Goal: Information Seeking & Learning: Learn about a topic

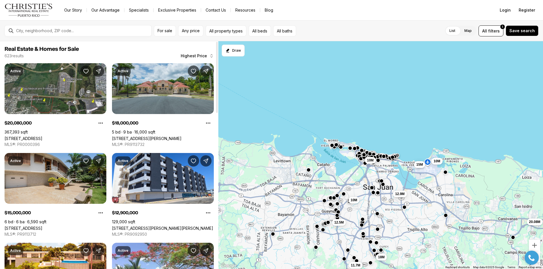
click at [42, 226] on link "[STREET_ADDRESS]" at bounding box center [24, 228] width 38 height 5
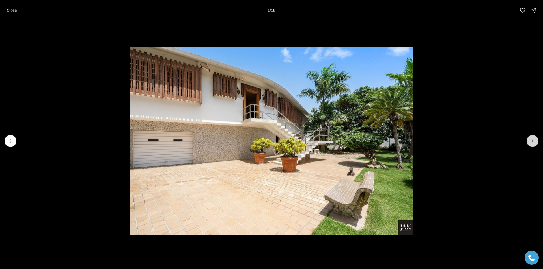
click at [534, 139] on icon "Next slide" at bounding box center [532, 141] width 6 height 6
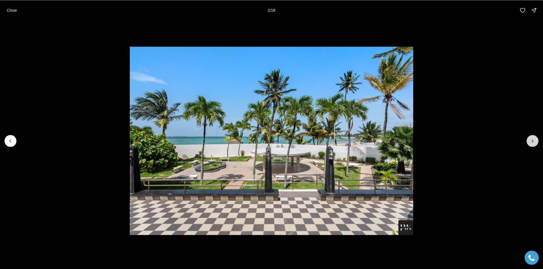
click at [534, 139] on icon "Next slide" at bounding box center [532, 141] width 6 height 6
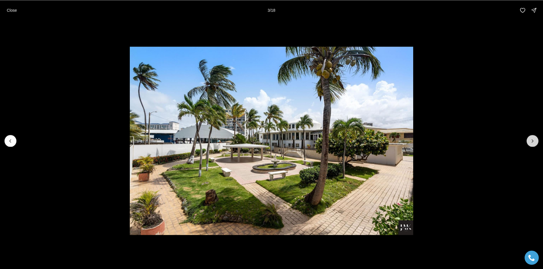
click at [534, 139] on icon "Next slide" at bounding box center [532, 141] width 6 height 6
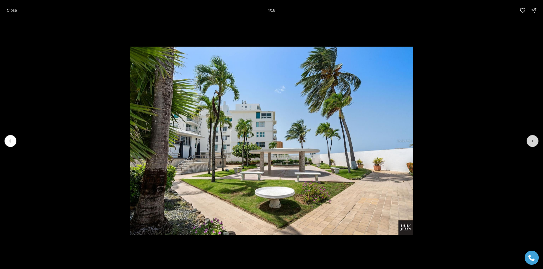
click at [534, 139] on icon "Next slide" at bounding box center [532, 141] width 6 height 6
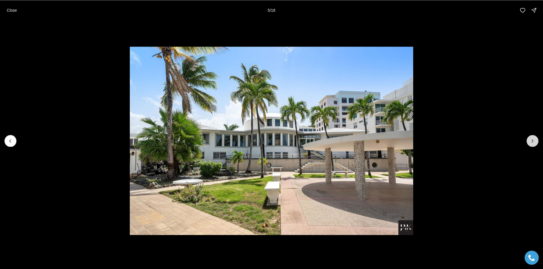
click at [534, 139] on icon "Next slide" at bounding box center [532, 141] width 6 height 6
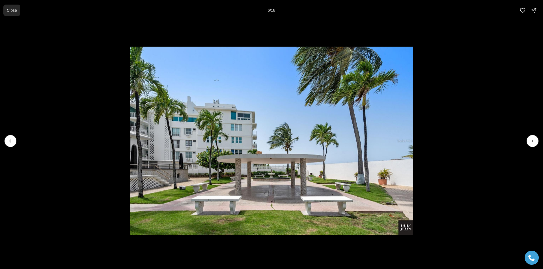
click at [11, 8] on p "Close" at bounding box center [12, 10] width 10 height 5
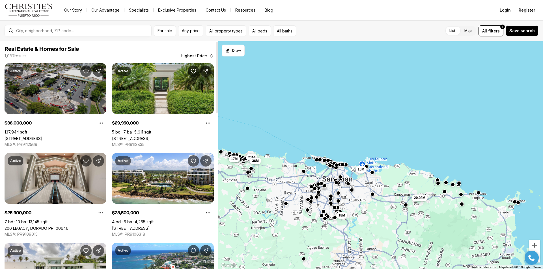
click at [42, 136] on link "693- KM.8 AVE, DORADO PR, 00646" at bounding box center [24, 138] width 38 height 5
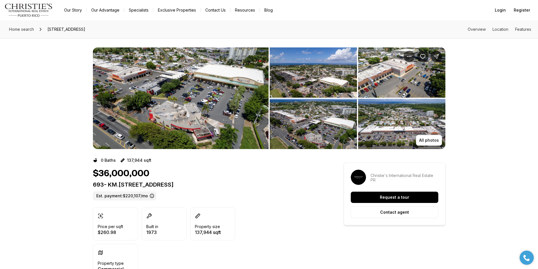
drag, startPoint x: 0, startPoint y: 0, endPoint x: 126, endPoint y: 109, distance: 166.5
click at [126, 109] on img "View image gallery" at bounding box center [181, 98] width 176 height 102
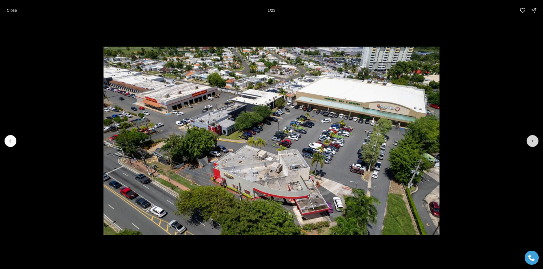
click at [534, 142] on icon "Next slide" at bounding box center [532, 141] width 6 height 6
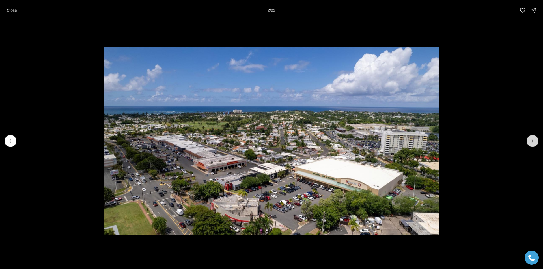
click at [534, 142] on icon "Next slide" at bounding box center [532, 141] width 6 height 6
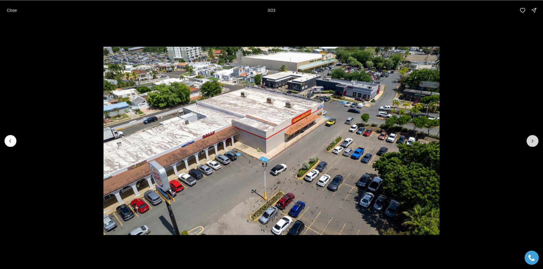
click at [534, 142] on icon "Next slide" at bounding box center [532, 141] width 6 height 6
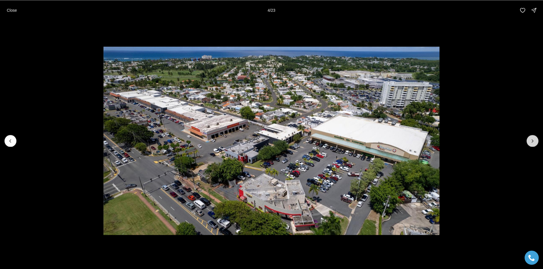
click at [534, 142] on icon "Next slide" at bounding box center [532, 141] width 6 height 6
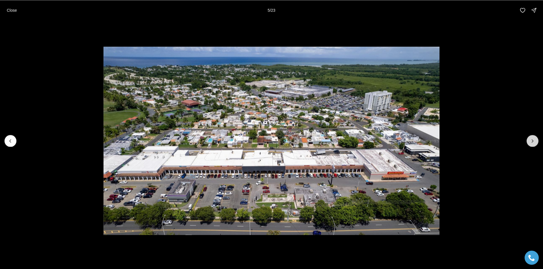
click at [534, 142] on icon "Next slide" at bounding box center [532, 141] width 6 height 6
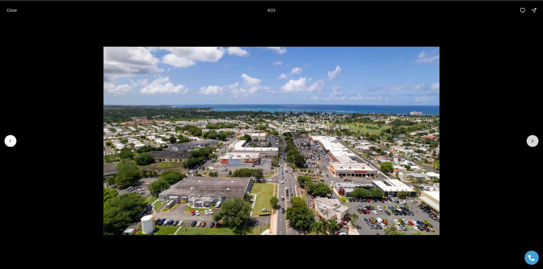
click at [534, 142] on icon "Next slide" at bounding box center [532, 141] width 6 height 6
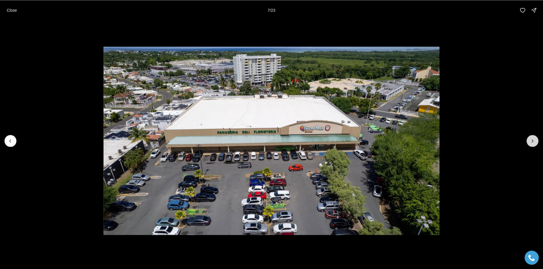
click at [534, 142] on icon "Next slide" at bounding box center [532, 141] width 6 height 6
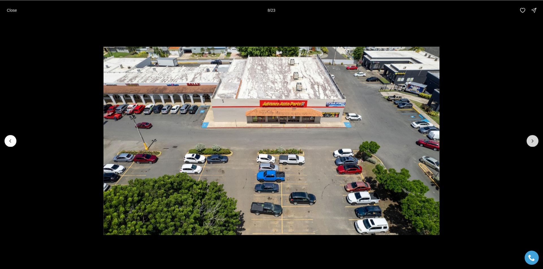
click at [534, 142] on icon "Next slide" at bounding box center [532, 141] width 6 height 6
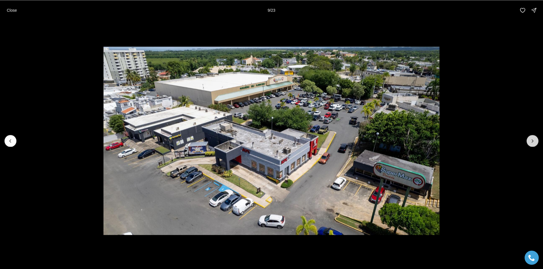
click at [534, 142] on icon "Next slide" at bounding box center [532, 141] width 6 height 6
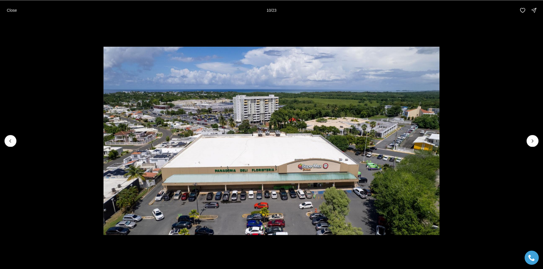
click at [10, 8] on p "Close" at bounding box center [12, 10] width 10 height 5
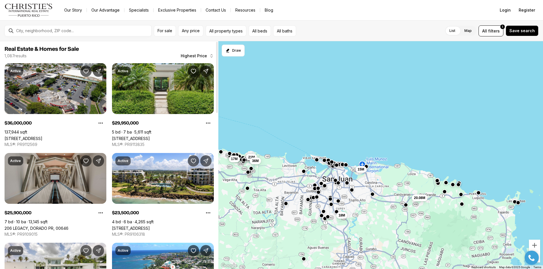
click at [68, 226] on link "206 LEGACY, DORADO PR, 00646" at bounding box center [37, 228] width 64 height 5
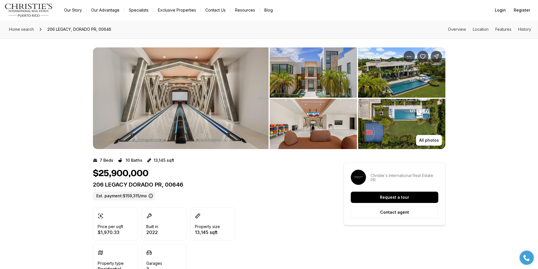
click at [206, 120] on img "View image gallery" at bounding box center [181, 98] width 176 height 102
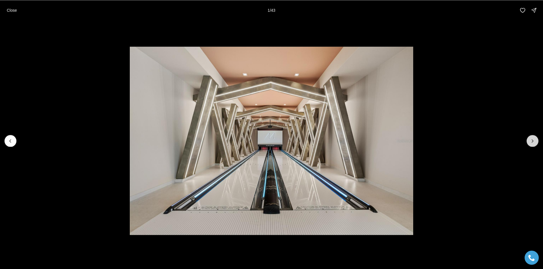
click at [533, 142] on icon "Next slide" at bounding box center [532, 141] width 6 height 6
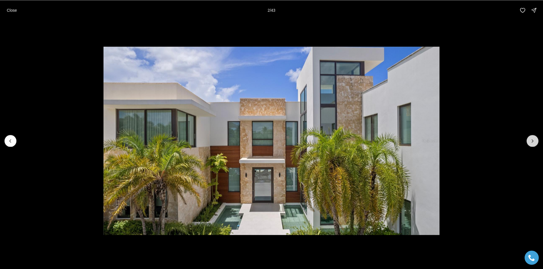
click at [533, 142] on icon "Next slide" at bounding box center [532, 141] width 6 height 6
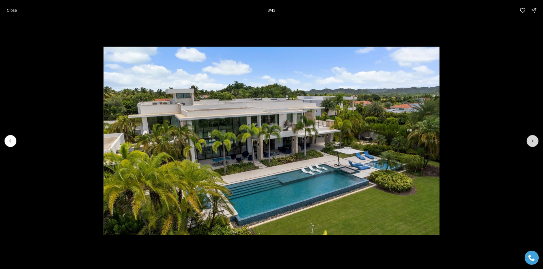
click at [533, 142] on icon "Next slide" at bounding box center [532, 141] width 6 height 6
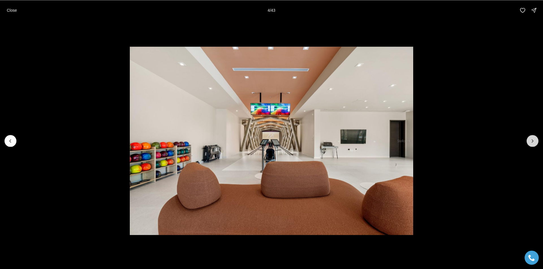
click at [533, 142] on icon "Next slide" at bounding box center [532, 141] width 6 height 6
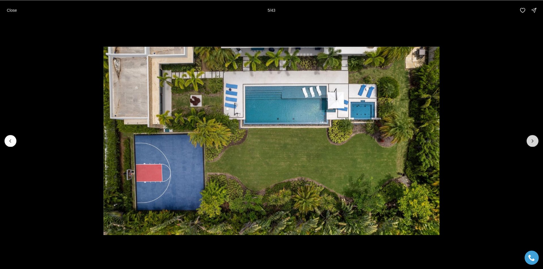
click at [533, 142] on icon "Next slide" at bounding box center [532, 141] width 6 height 6
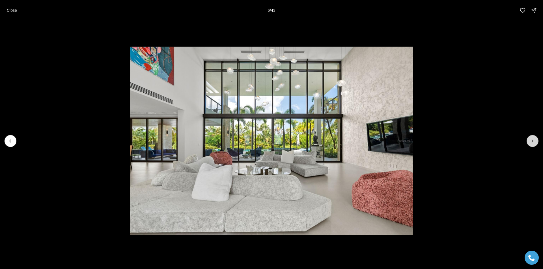
click at [533, 142] on icon "Next slide" at bounding box center [532, 141] width 6 height 6
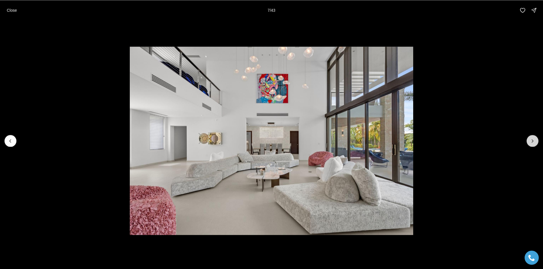
click at [533, 142] on icon "Next slide" at bounding box center [532, 141] width 6 height 6
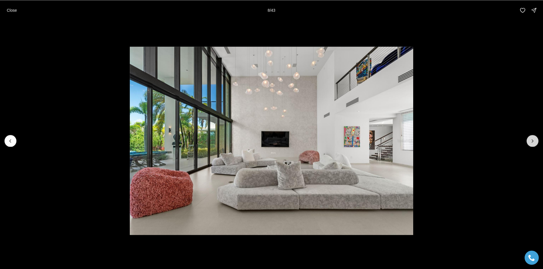
click at [533, 142] on icon "Next slide" at bounding box center [532, 141] width 6 height 6
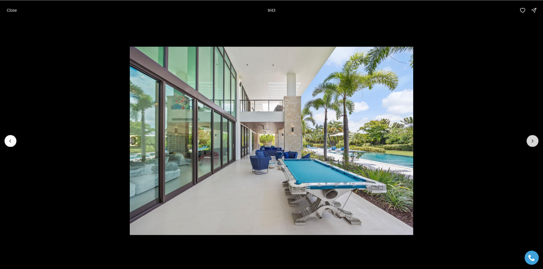
click at [533, 142] on icon "Next slide" at bounding box center [532, 141] width 6 height 6
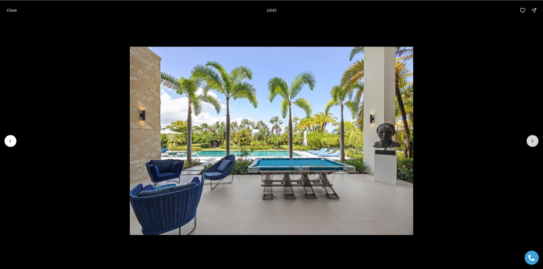
click at [533, 142] on icon "Next slide" at bounding box center [532, 141] width 6 height 6
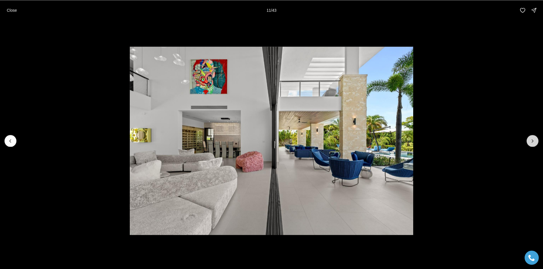
click at [533, 142] on icon "Next slide" at bounding box center [532, 141] width 6 height 6
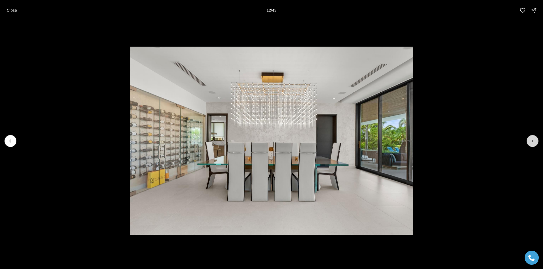
click at [533, 142] on icon "Next slide" at bounding box center [532, 141] width 6 height 6
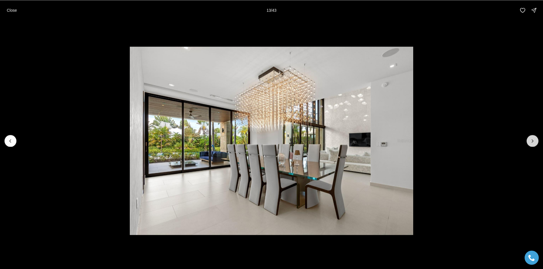
click at [533, 142] on icon "Next slide" at bounding box center [532, 141] width 6 height 6
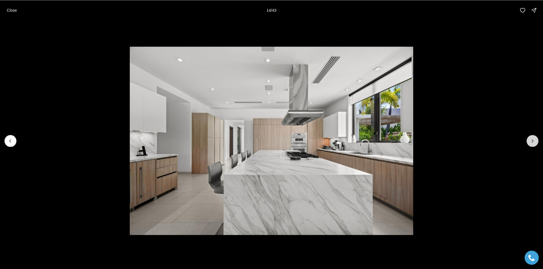
click at [533, 142] on icon "Next slide" at bounding box center [532, 141] width 6 height 6
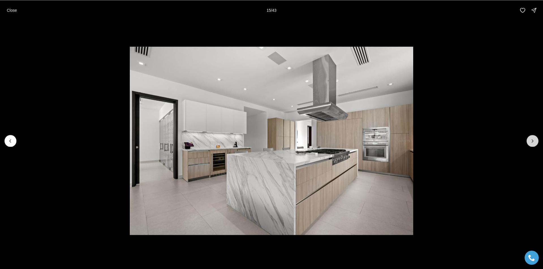
click at [533, 142] on icon "Next slide" at bounding box center [532, 141] width 6 height 6
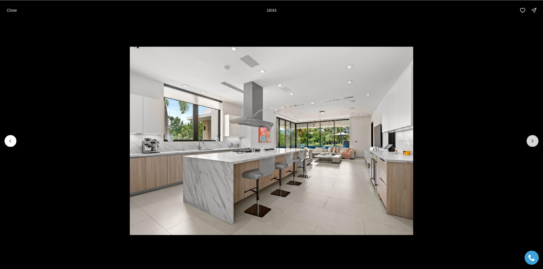
click at [533, 142] on icon "Next slide" at bounding box center [532, 141] width 6 height 6
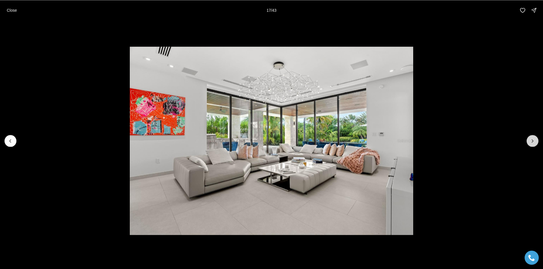
click at [533, 142] on icon "Next slide" at bounding box center [532, 141] width 6 height 6
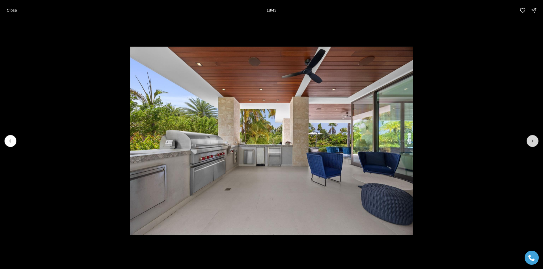
click at [529, 144] on button "Next slide" at bounding box center [532, 141] width 12 height 12
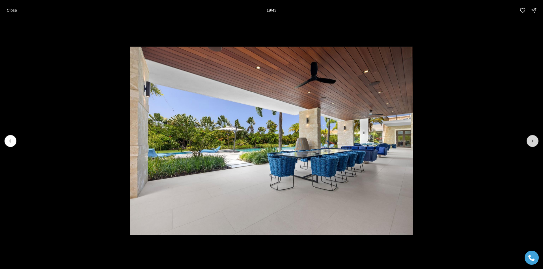
click at [529, 144] on button "Next slide" at bounding box center [532, 141] width 12 height 12
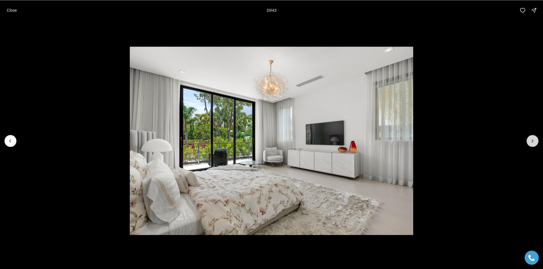
click at [529, 144] on button "Next slide" at bounding box center [532, 141] width 12 height 12
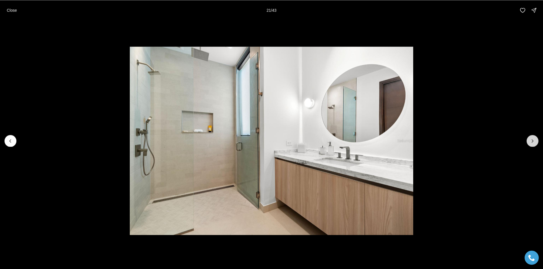
click at [529, 144] on button "Next slide" at bounding box center [532, 141] width 12 height 12
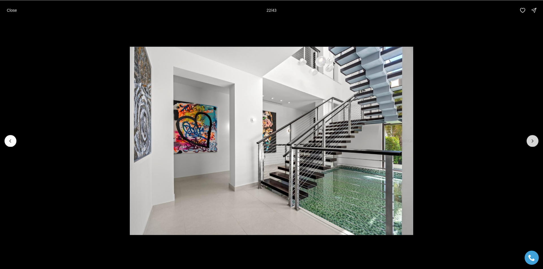
click at [529, 144] on button "Next slide" at bounding box center [532, 141] width 12 height 12
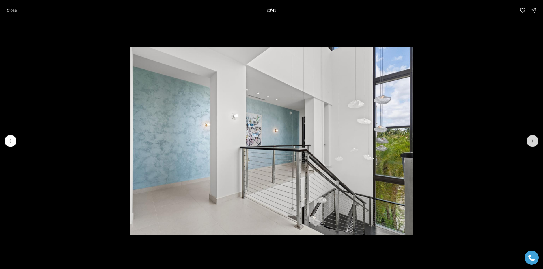
click at [529, 144] on button "Next slide" at bounding box center [532, 141] width 12 height 12
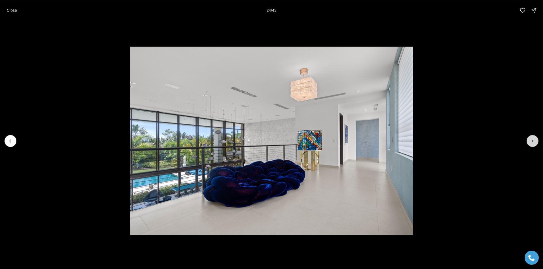
click at [529, 144] on button "Next slide" at bounding box center [532, 141] width 12 height 12
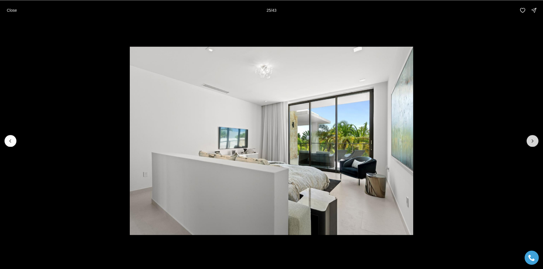
click at [529, 144] on button "Next slide" at bounding box center [532, 141] width 12 height 12
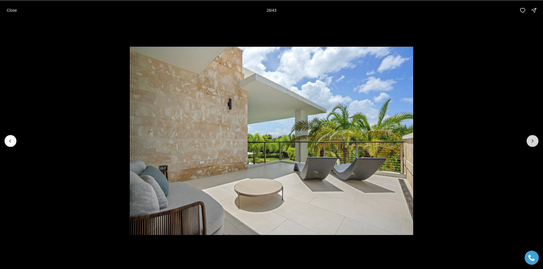
click at [529, 144] on button "Next slide" at bounding box center [532, 141] width 12 height 12
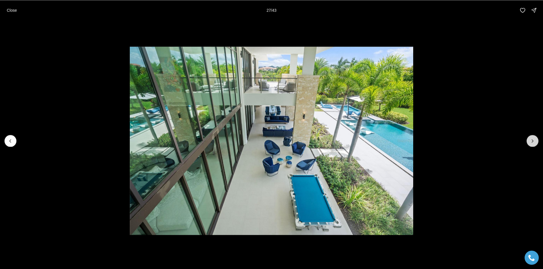
click at [529, 144] on button "Next slide" at bounding box center [532, 141] width 12 height 12
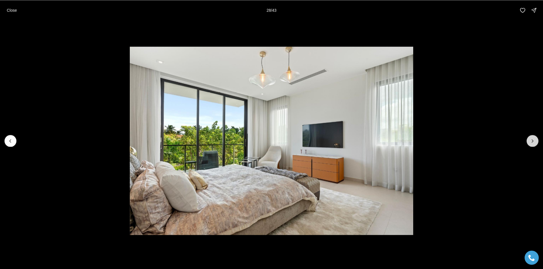
click at [529, 144] on button "Next slide" at bounding box center [532, 141] width 12 height 12
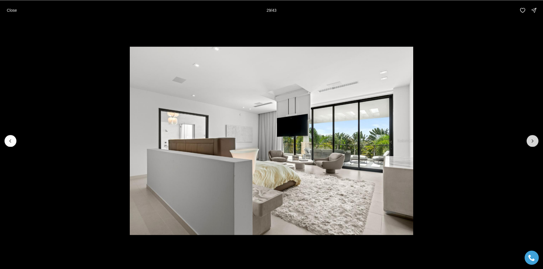
click at [529, 144] on button "Next slide" at bounding box center [532, 141] width 12 height 12
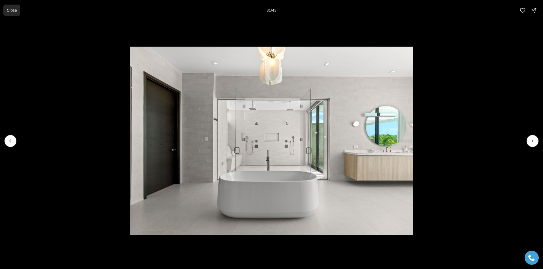
click at [12, 11] on p "Close" at bounding box center [12, 10] width 10 height 5
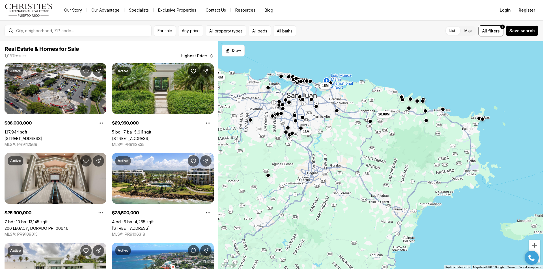
drag, startPoint x: 343, startPoint y: 203, endPoint x: 306, endPoint y: 117, distance: 93.0
click at [306, 117] on div "18M 15M 20.08M 21M 17M 36M" at bounding box center [380, 155] width 324 height 228
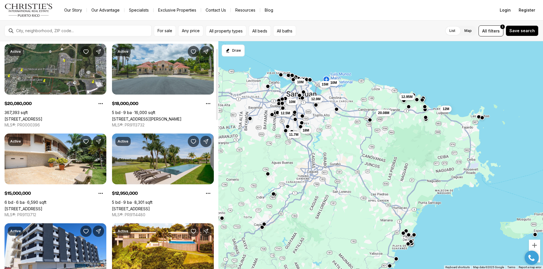
scroll to position [28, 0]
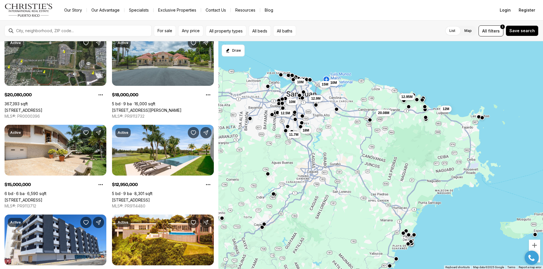
click at [317, 101] on span "12.9M" at bounding box center [315, 98] width 9 height 5
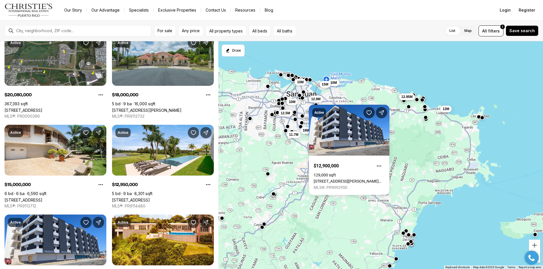
click at [261, 152] on div "10M 11.7M 10M 18M 10M 12M 12.9M 12.95M 15M 20.08M 12.5M" at bounding box center [380, 155] width 324 height 228
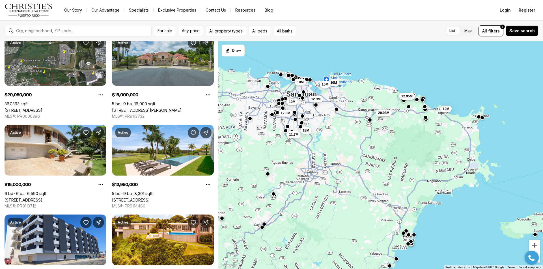
click at [406, 97] on span "12.95M" at bounding box center [406, 96] width 11 height 5
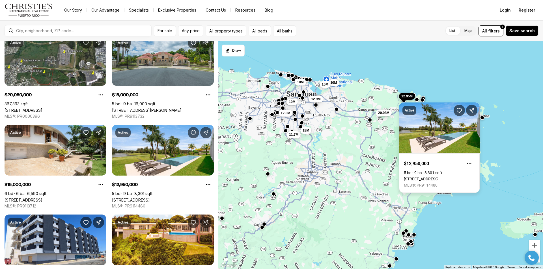
click at [435, 177] on link "[STREET_ADDRESS]" at bounding box center [421, 179] width 35 height 5
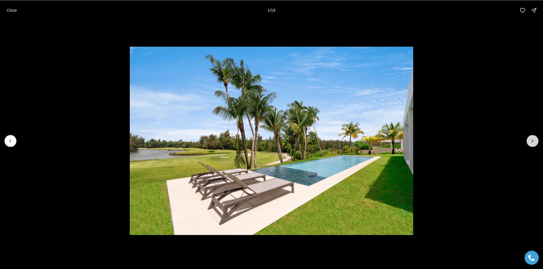
click at [533, 138] on icon "Next slide" at bounding box center [532, 141] width 6 height 6
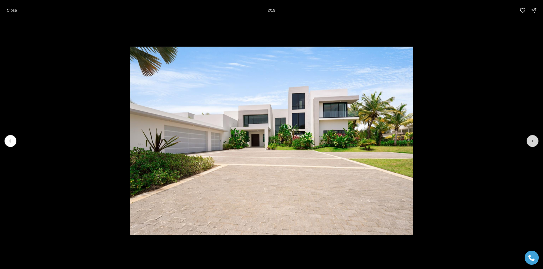
click at [533, 138] on icon "Next slide" at bounding box center [532, 141] width 6 height 6
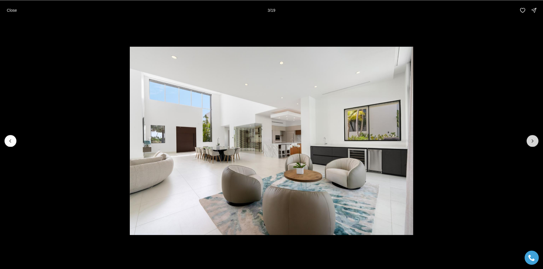
click at [533, 138] on icon "Next slide" at bounding box center [532, 141] width 6 height 6
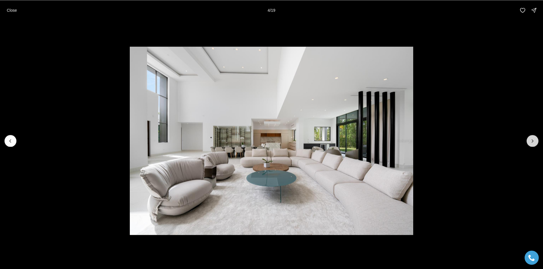
click at [533, 138] on icon "Next slide" at bounding box center [532, 141] width 6 height 6
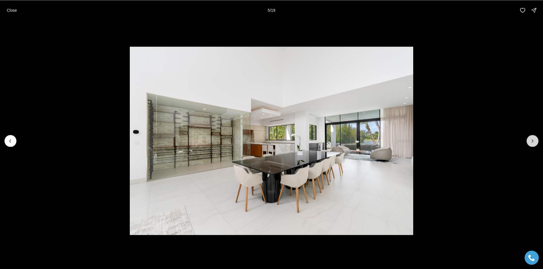
click at [533, 138] on icon "Next slide" at bounding box center [532, 141] width 6 height 6
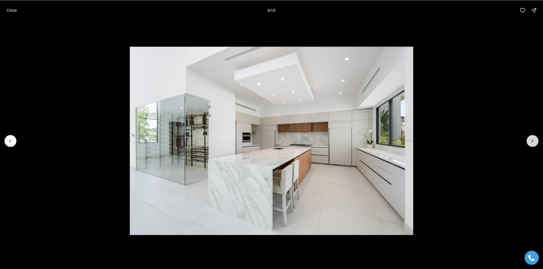
click at [533, 138] on icon "Next slide" at bounding box center [532, 141] width 6 height 6
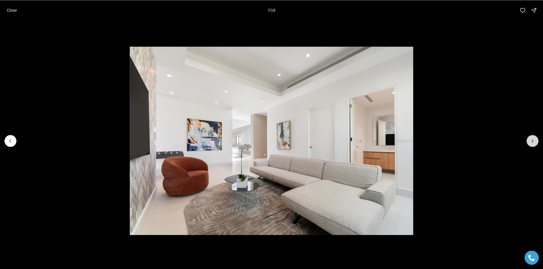
click at [533, 138] on icon "Next slide" at bounding box center [532, 141] width 6 height 6
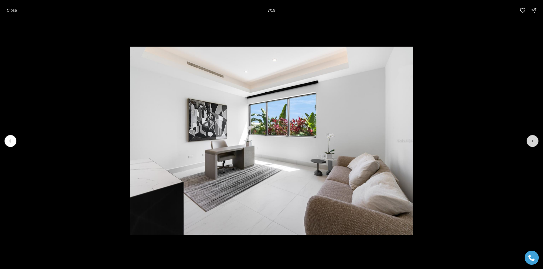
click at [533, 138] on icon "Next slide" at bounding box center [532, 141] width 6 height 6
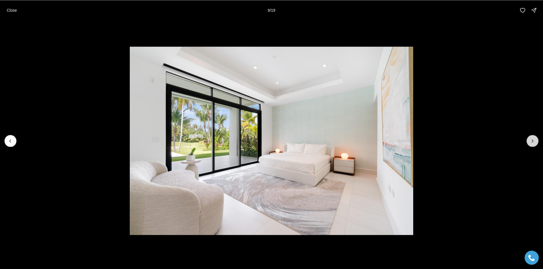
click at [534, 141] on icon "Next slide" at bounding box center [532, 141] width 6 height 6
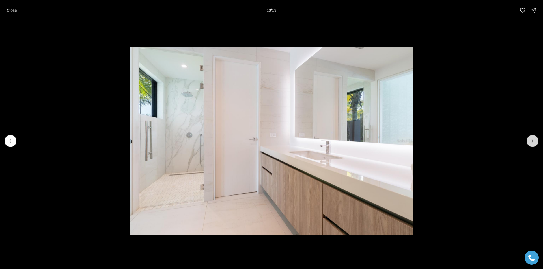
click at [534, 141] on icon "Next slide" at bounding box center [532, 141] width 6 height 6
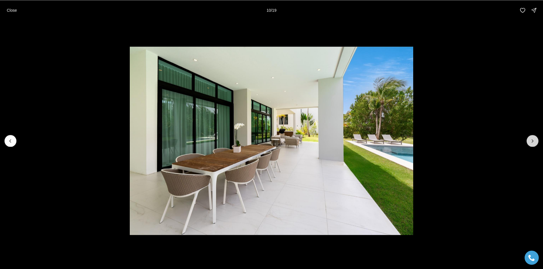
click at [534, 141] on icon "Next slide" at bounding box center [532, 141] width 6 height 6
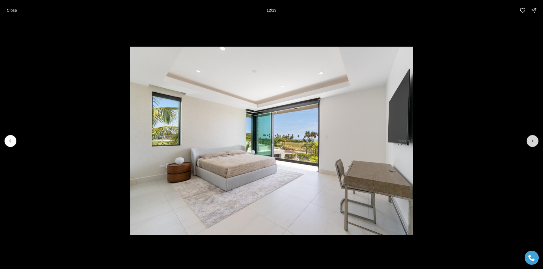
click at [534, 141] on icon "Next slide" at bounding box center [532, 141] width 6 height 6
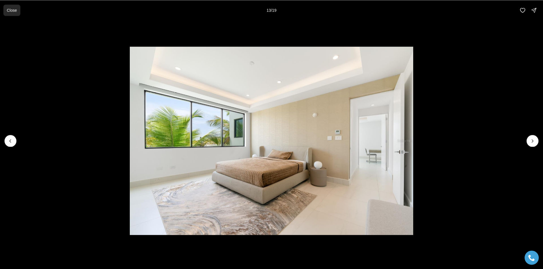
click at [16, 10] on p "Close" at bounding box center [12, 10] width 10 height 5
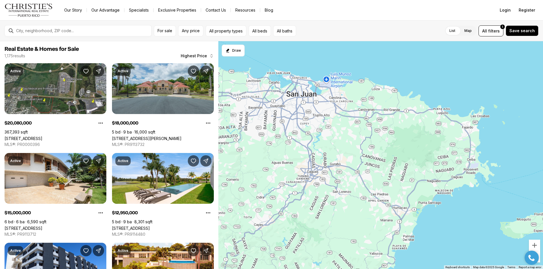
scroll to position [28, 0]
